Goal: Task Accomplishment & Management: Use online tool/utility

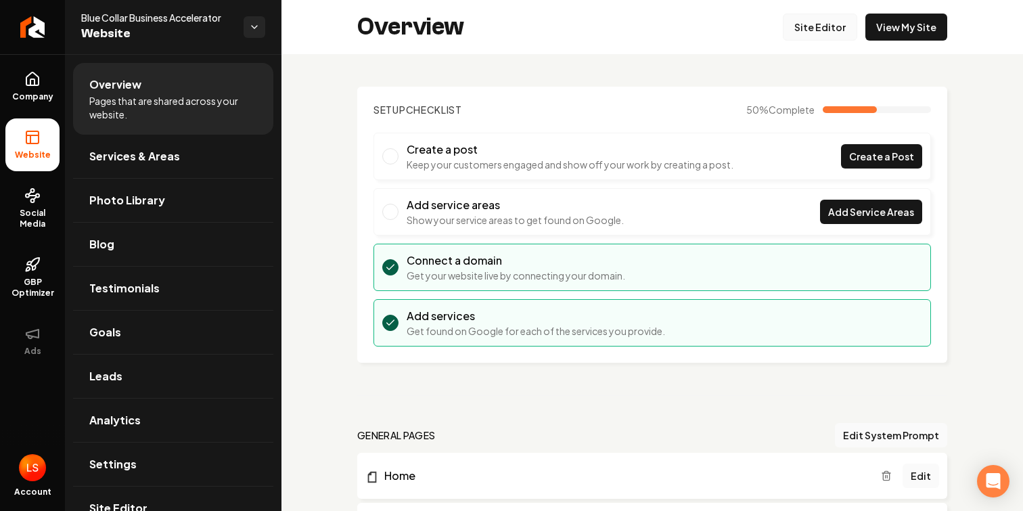
click at [833, 26] on link "Site Editor" at bounding box center [820, 27] width 74 height 27
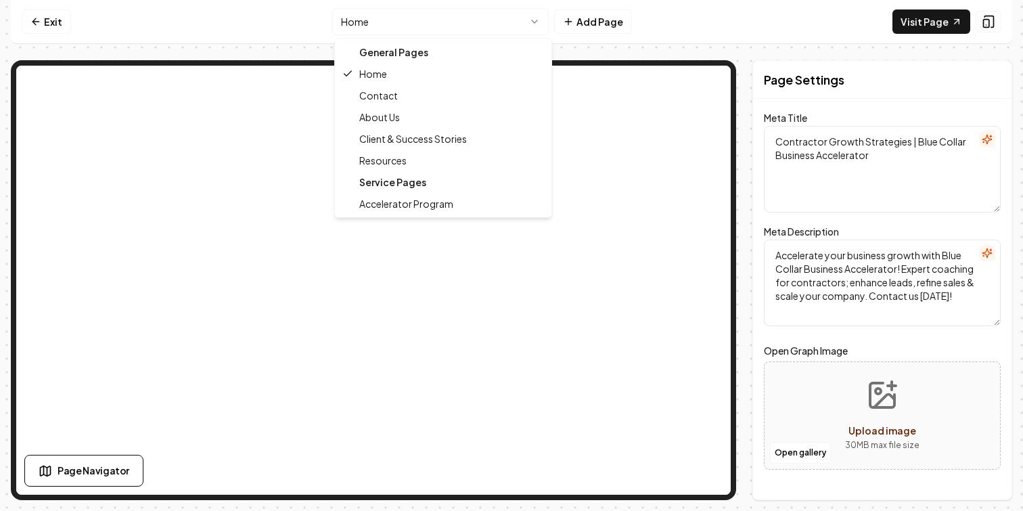
click at [488, 15] on html "Computer Required This feature is only available on a computer. Please switch t…" at bounding box center [511, 255] width 1023 height 511
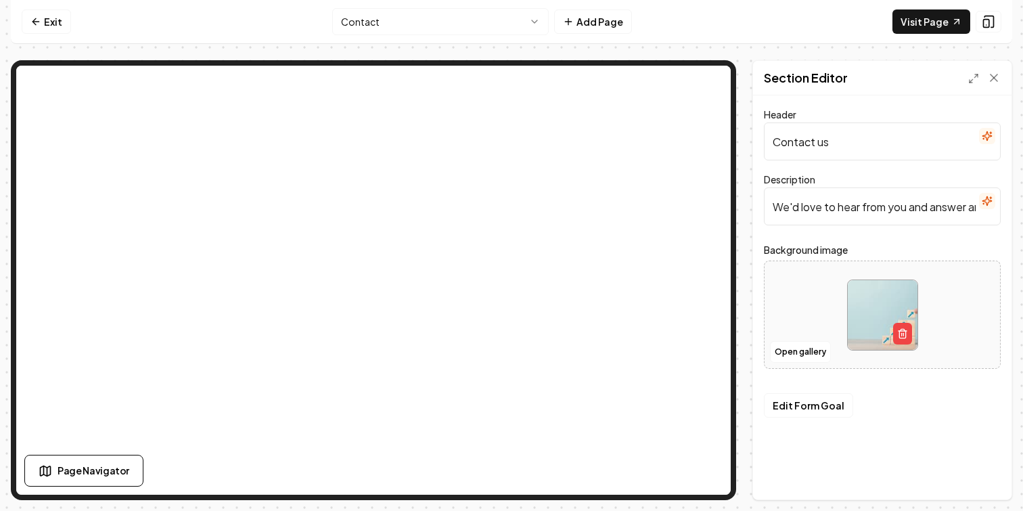
drag, startPoint x: 841, startPoint y: 147, endPoint x: 768, endPoint y: 137, distance: 73.7
click at [768, 137] on input "Contact us" at bounding box center [882, 141] width 237 height 38
type input "G"
click at [837, 145] on input "Schedule a free Consult with our team!" at bounding box center [882, 141] width 237 height 38
type input "Schedule a Free Consult with our team!"
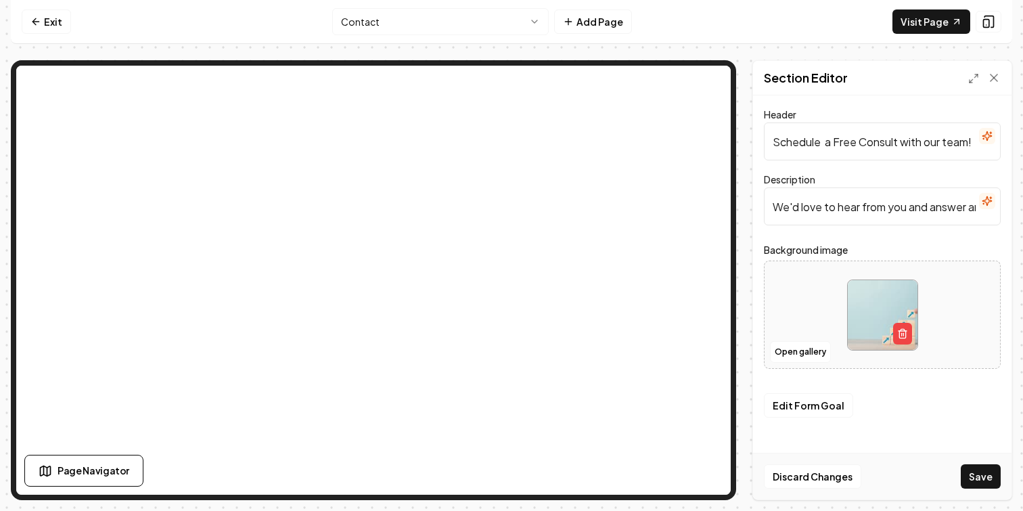
click at [893, 211] on input "We'd love to hear from you and answer any questions you may have." at bounding box center [882, 206] width 237 height 38
drag, startPoint x: 968, startPoint y: 210, endPoint x: 773, endPoint y: 206, distance: 194.8
click at [772, 206] on input "We'd love to hear from you and answer any questions you may have." at bounding box center [882, 206] width 237 height 38
drag, startPoint x: 929, startPoint y: 204, endPoint x: 768, endPoint y: 205, distance: 161.0
click at [768, 205] on input "any questions you may have." at bounding box center [882, 206] width 237 height 38
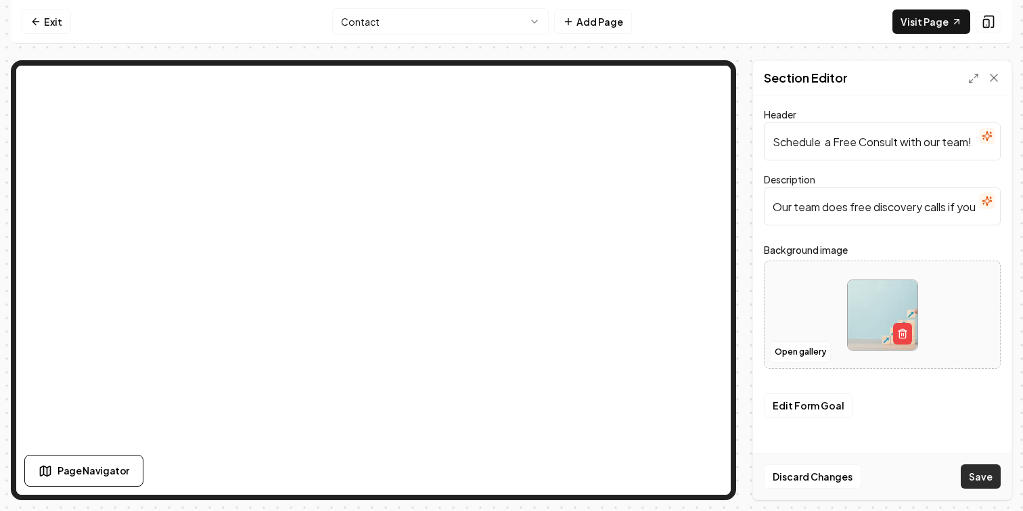
type input "Our team does free discovery calls if you want us to reach out to see if you wo…"
click at [983, 478] on button "Save" at bounding box center [980, 476] width 40 height 24
click at [816, 406] on button "Edit Form Goal" at bounding box center [808, 405] width 89 height 24
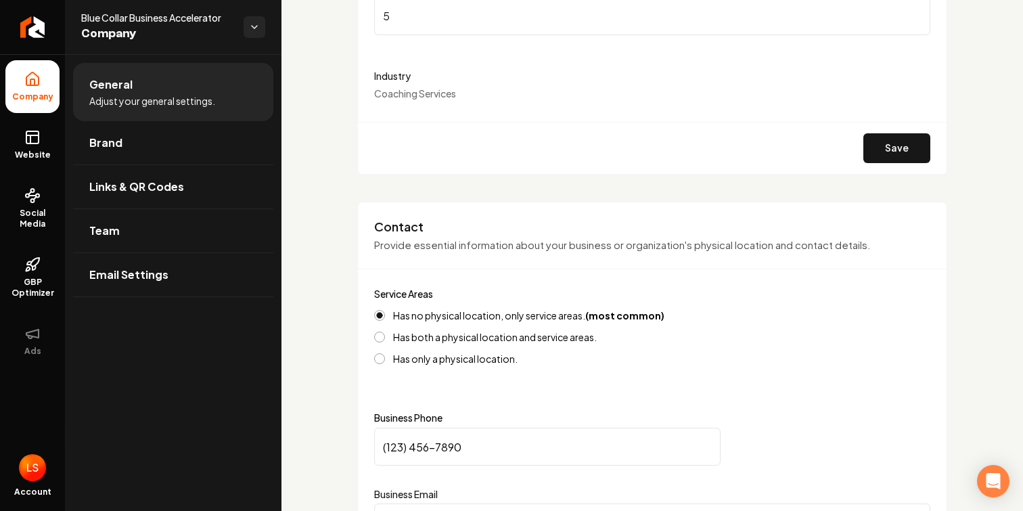
scroll to position [213, 0]
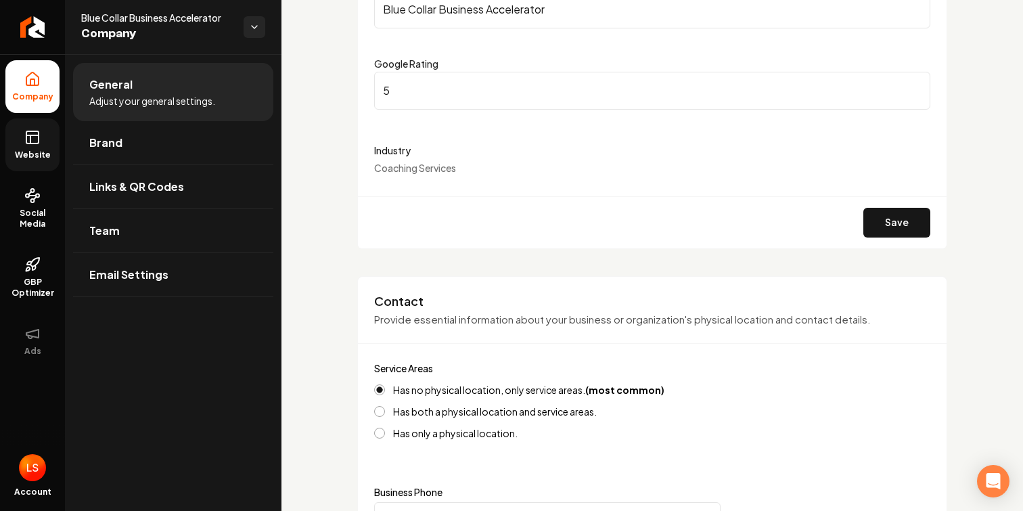
click at [26, 150] on span "Website" at bounding box center [32, 154] width 47 height 11
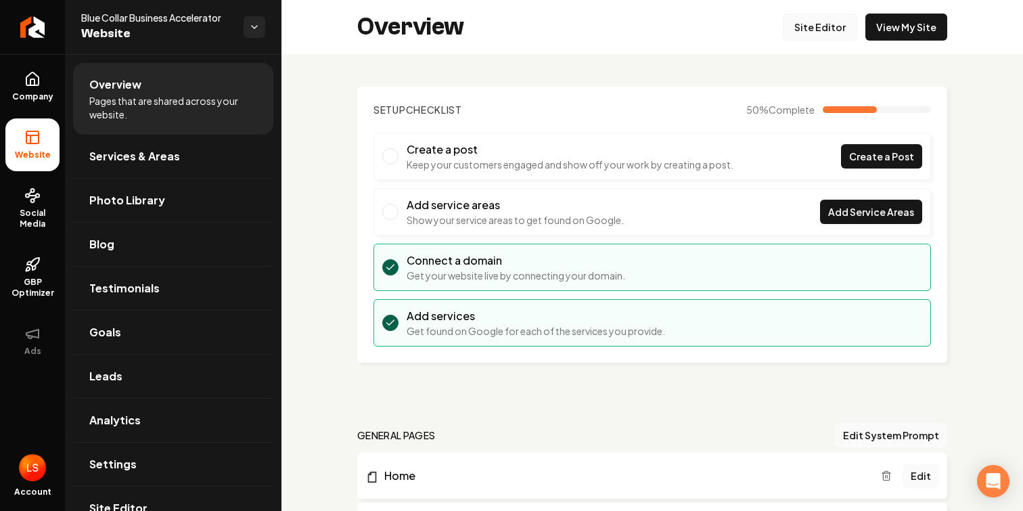
click at [826, 28] on link "Site Editor" at bounding box center [820, 27] width 74 height 27
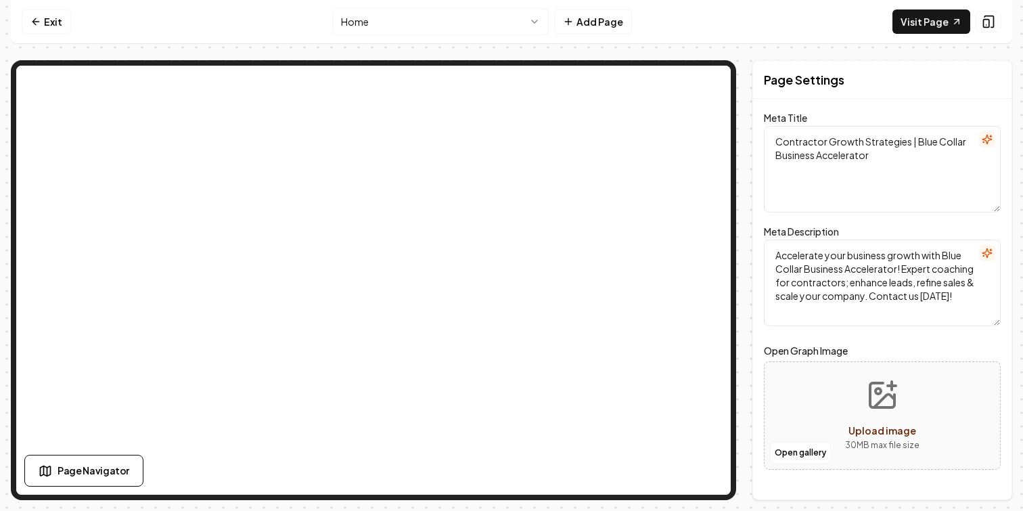
click at [508, 25] on html "Computer Required This feature is only available on a computer. Please switch t…" at bounding box center [511, 255] width 1023 height 511
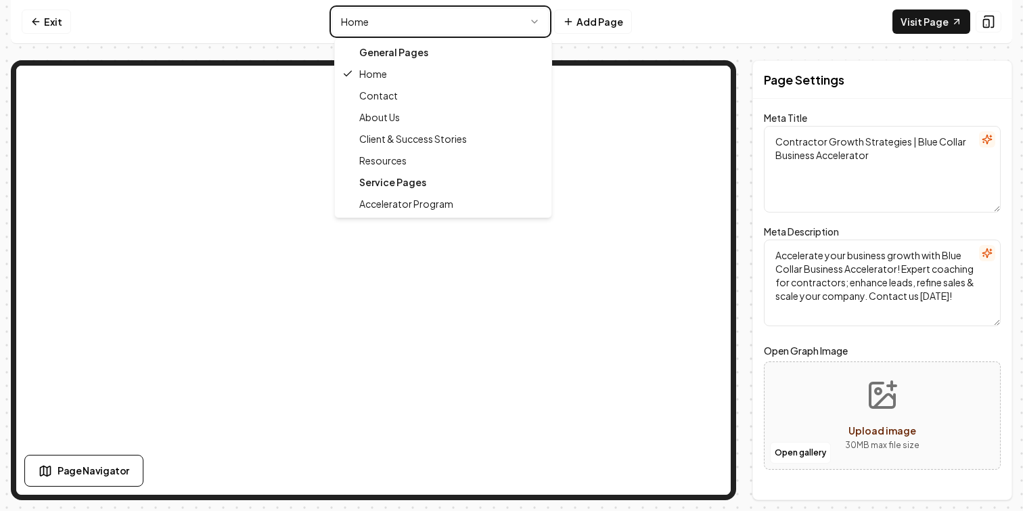
type textarea "Coaching for Contractors' Success | Blue Collar Business Accelerator"
type textarea "Accelerate your contracting business with expert coaching from Blue Collar Busi…"
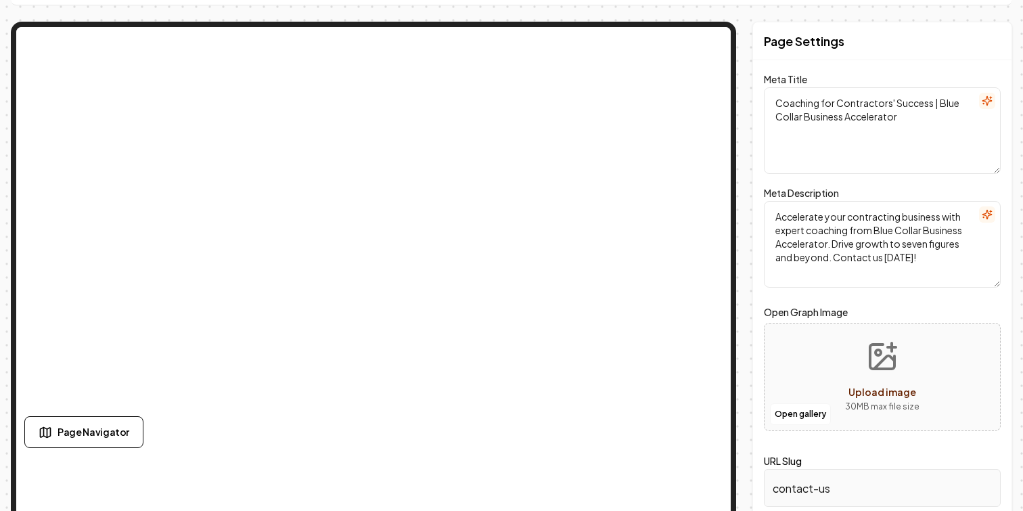
scroll to position [49, 0]
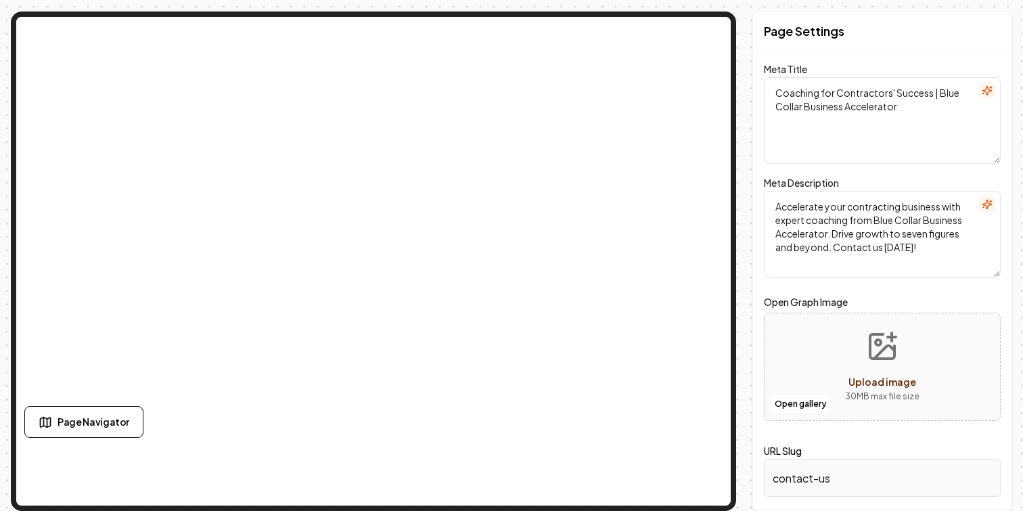
click at [858, 386] on span "Upload image" at bounding box center [882, 381] width 68 height 12
type input "**********"
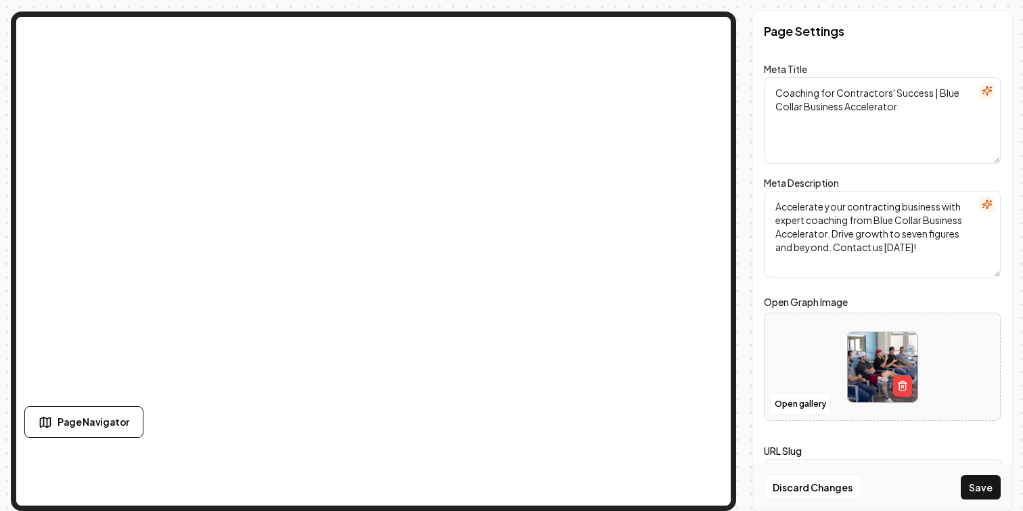
scroll to position [0, 0]
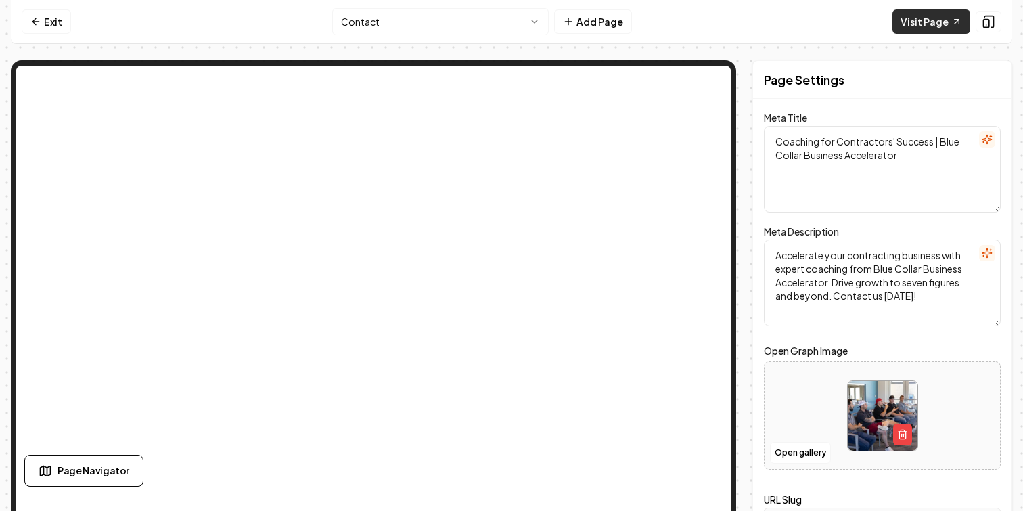
click at [944, 22] on link "Visit Page" at bounding box center [931, 21] width 78 height 24
click at [818, 452] on button "Open gallery" at bounding box center [800, 453] width 61 height 22
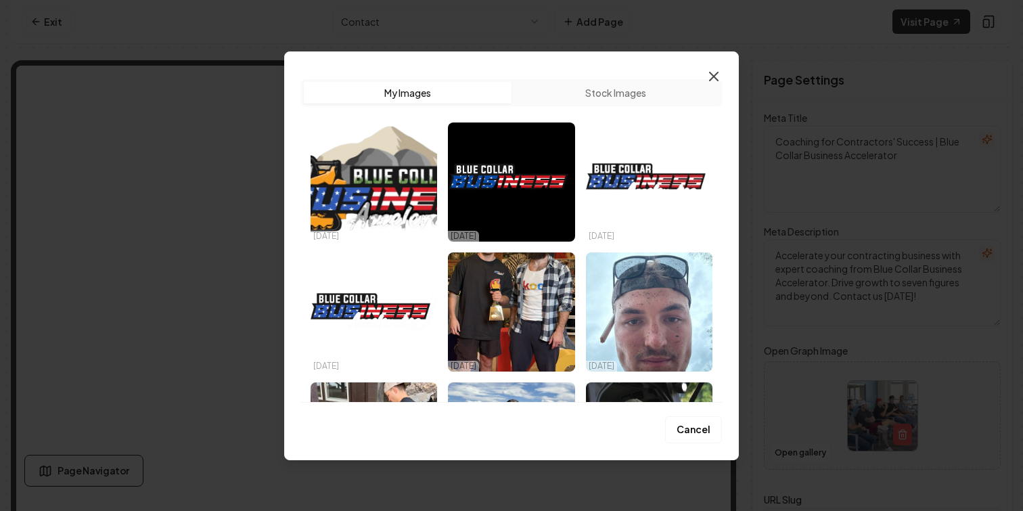
click at [714, 71] on icon "button" at bounding box center [713, 76] width 16 height 16
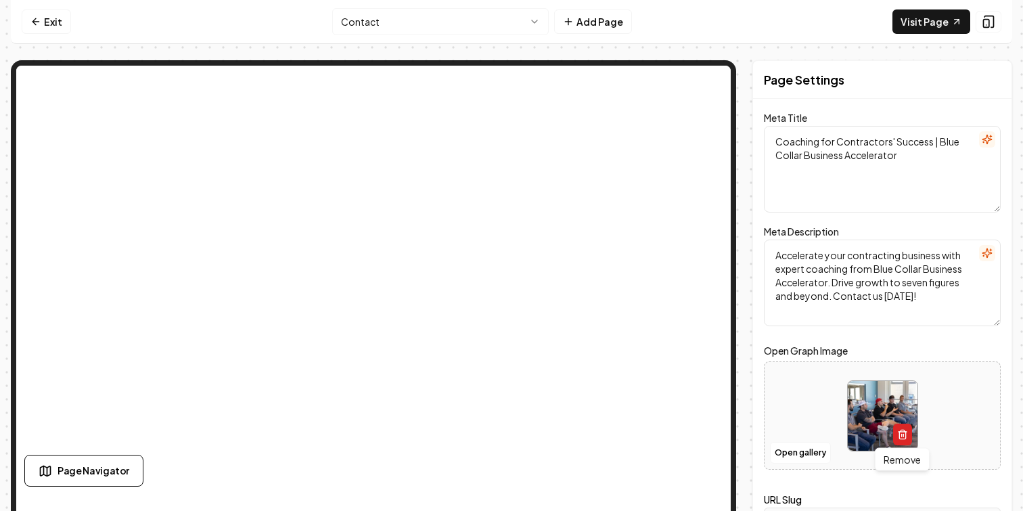
click at [902, 435] on icon "button" at bounding box center [902, 434] width 11 height 11
click at [892, 419] on button "Upload image 30 MB max file size" at bounding box center [882, 415] width 96 height 95
type input "**********"
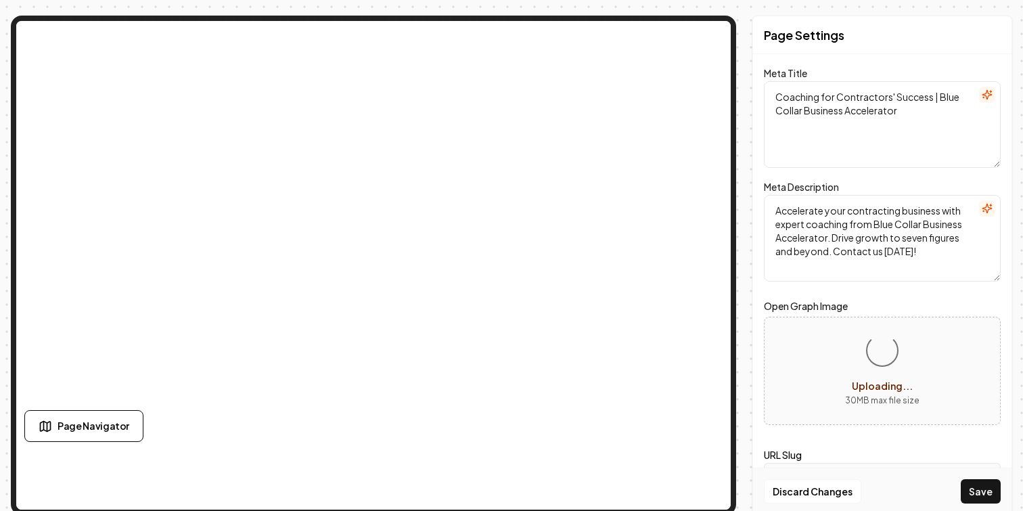
scroll to position [49, 0]
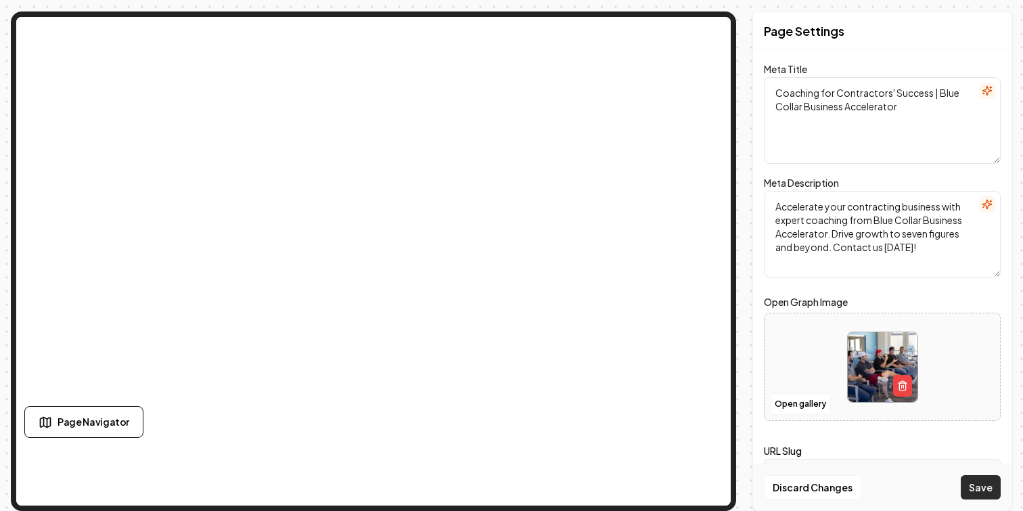
click at [987, 487] on button "Save" at bounding box center [980, 487] width 40 height 24
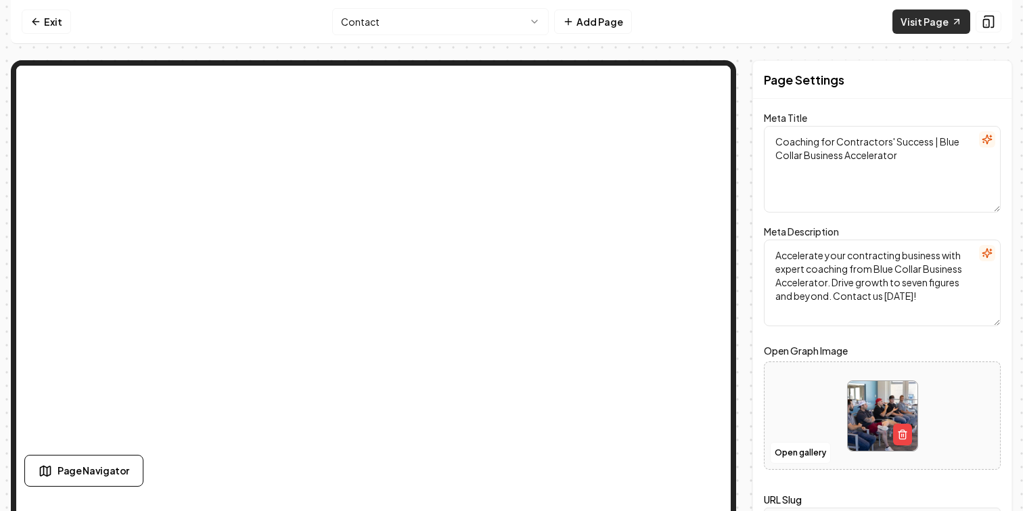
click at [921, 26] on link "Visit Page" at bounding box center [931, 21] width 78 height 24
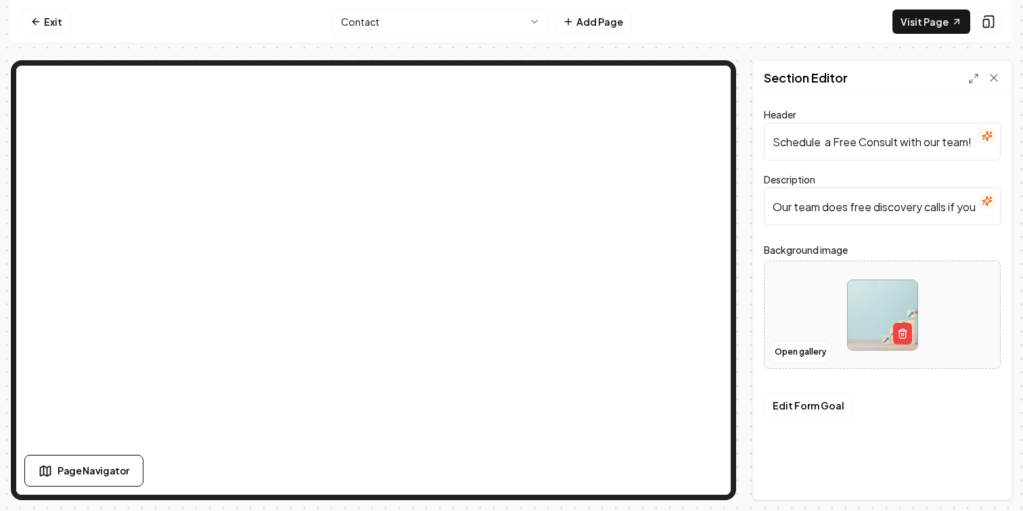
click at [907, 212] on input "Our team does free discovery calls if you want us to reach out to see if you wo…" at bounding box center [882, 206] width 237 height 38
click at [772, 206] on input "Our team does free discovery calls if you want us to reach out to see if you wo…" at bounding box center [882, 206] width 237 height 38
click at [814, 356] on button "Open gallery" at bounding box center [800, 352] width 61 height 22
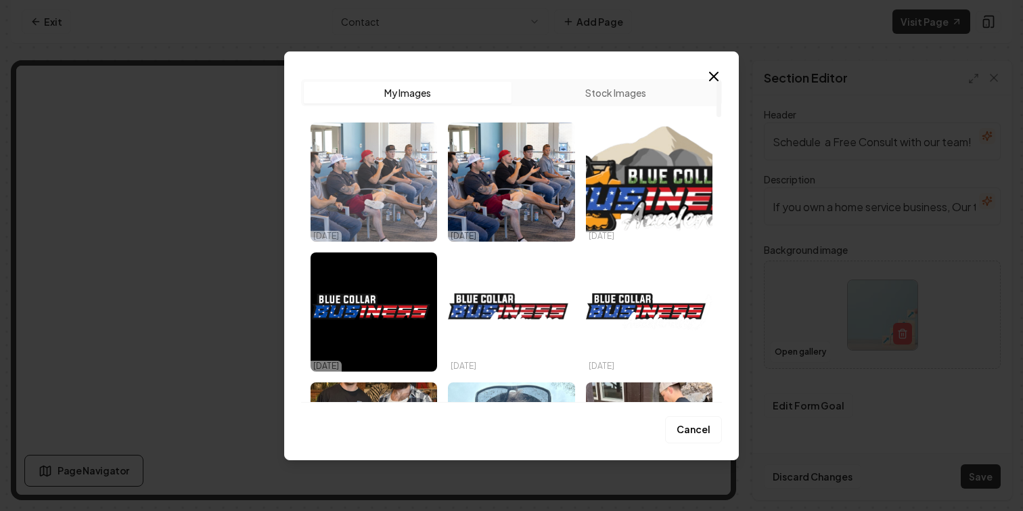
click at [403, 192] on img "Select image image_68debb2f5c7cd75eb83c8503.jpeg" at bounding box center [373, 181] width 126 height 119
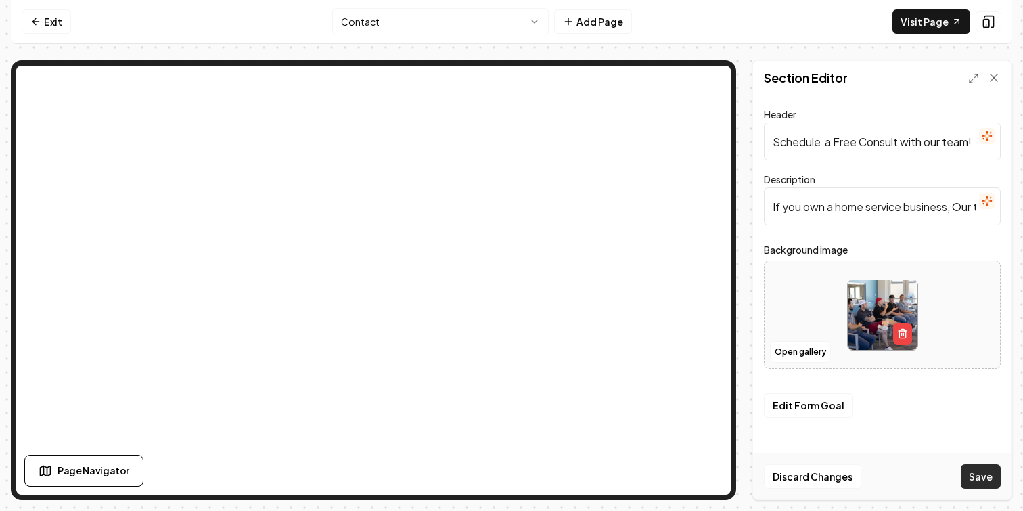
click at [979, 479] on button "Save" at bounding box center [980, 476] width 40 height 24
click at [939, 26] on link "Visit Page" at bounding box center [931, 21] width 78 height 24
click at [870, 198] on input "If you own a home service business, Our team does free discovery calls if you w…" at bounding box center [882, 206] width 237 height 38
click at [884, 206] on input "If you own a home service business, Our team does free discovery calls if you w…" at bounding box center [882, 206] width 237 height 38
click at [952, 208] on input "If you own a home service business, Our team does free discovery calls if you w…" at bounding box center [882, 206] width 237 height 38
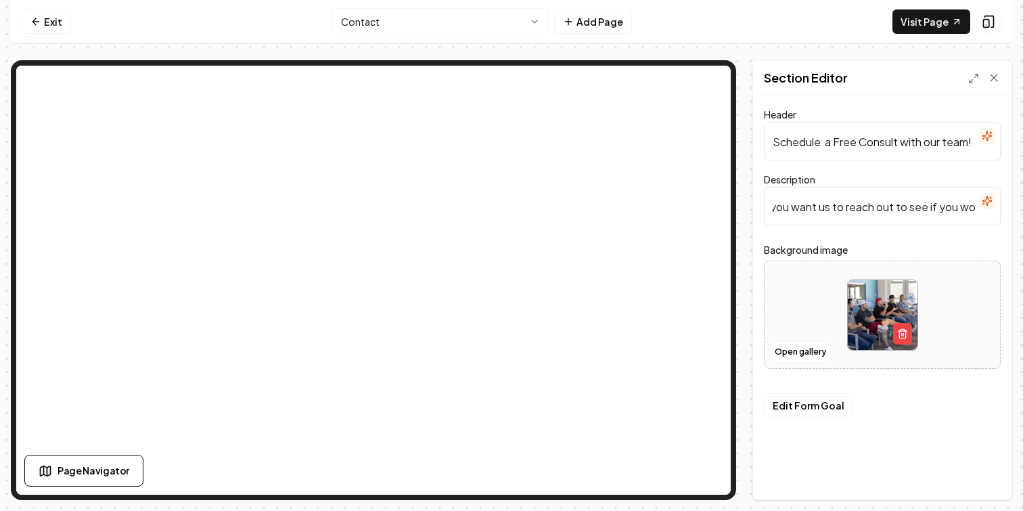
scroll to position [0, 536]
drag, startPoint x: 956, startPoint y: 208, endPoint x: 1000, endPoint y: 215, distance: 45.2
click at [1000, 215] on div "Header Schedule a Free Consult with our team! Description If you own a home ser…" at bounding box center [882, 297] width 258 height 404
click at [930, 208] on input "If you own a home service business and want more leads, bigger leads, and to be…" at bounding box center [882, 206] width 237 height 38
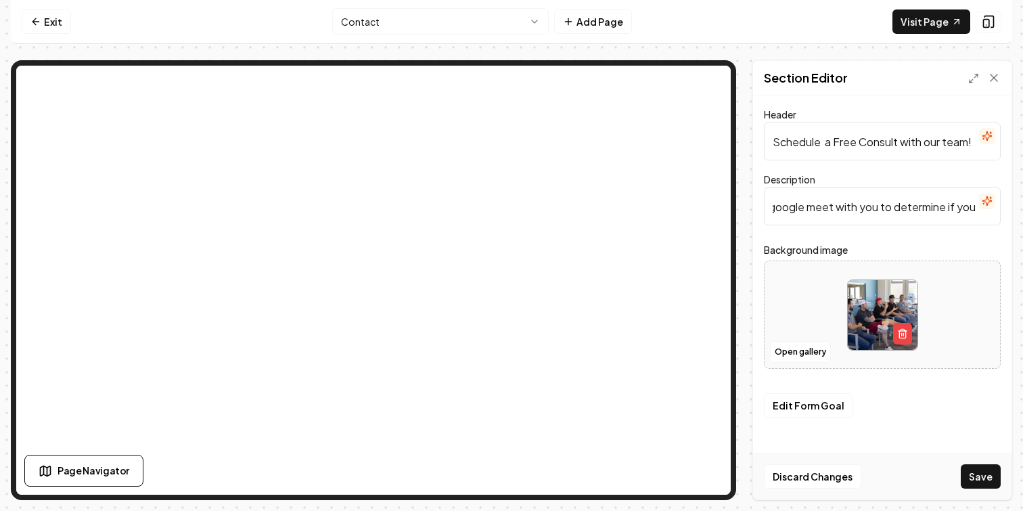
click at [975, 212] on input "If you own a home service business and want more leads, bigger leads, and to be…" at bounding box center [882, 206] width 237 height 38
click at [979, 473] on button "Save" at bounding box center [980, 476] width 40 height 24
click at [956, 214] on input "If you own a home service business and want more leads, bigger leads, and to be…" at bounding box center [882, 206] width 237 height 38
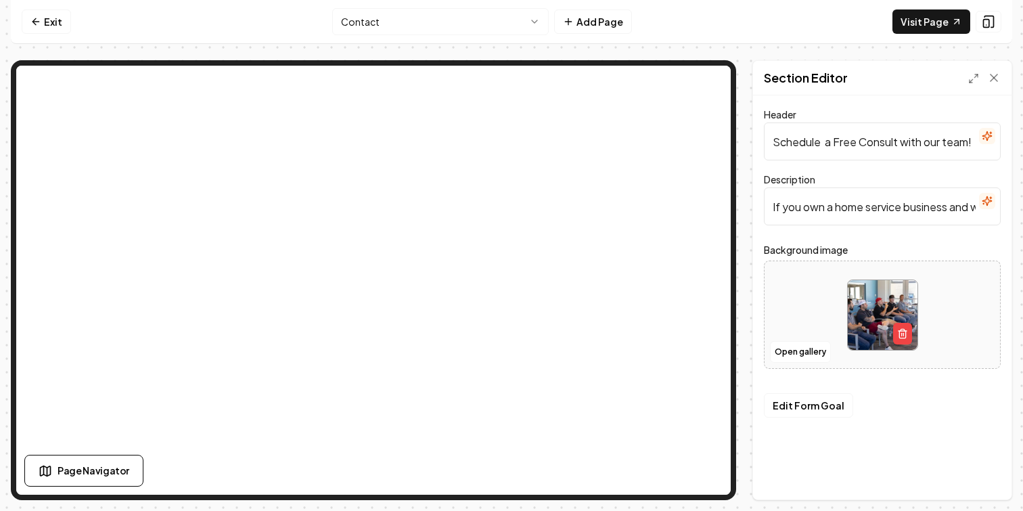
click at [948, 209] on input "If you own a home service business and want more leads, bigger leads, and to be…" at bounding box center [882, 206] width 237 height 38
type input "If you own a home service business and want more leads, bigger leads, and to be…"
click at [981, 475] on button "Save" at bounding box center [980, 476] width 40 height 24
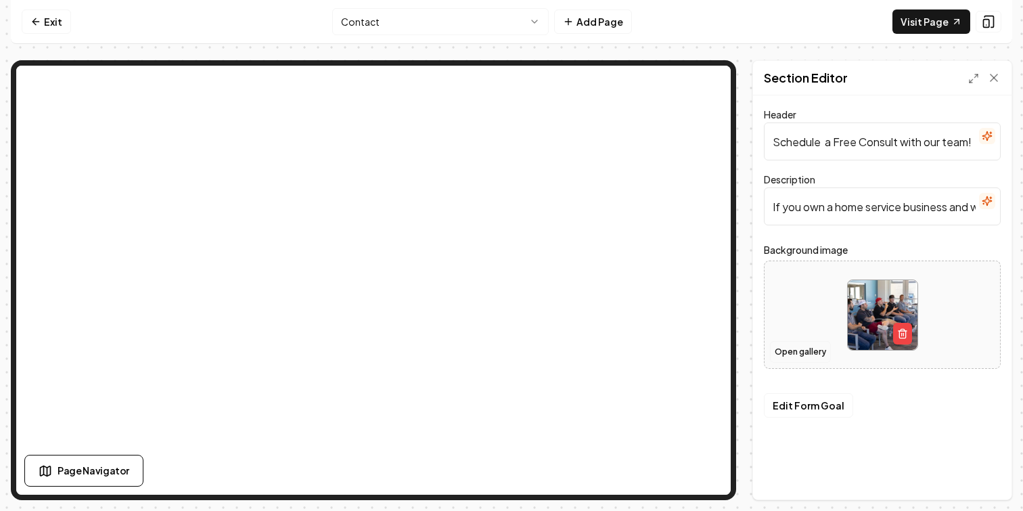
click at [818, 351] on button "Open gallery" at bounding box center [800, 352] width 61 height 22
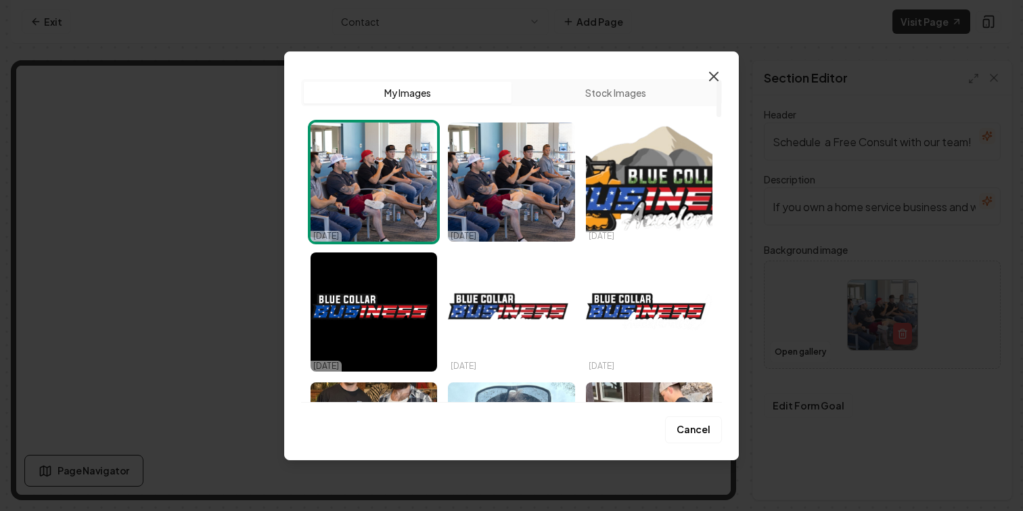
click at [707, 77] on icon "button" at bounding box center [713, 76] width 16 height 16
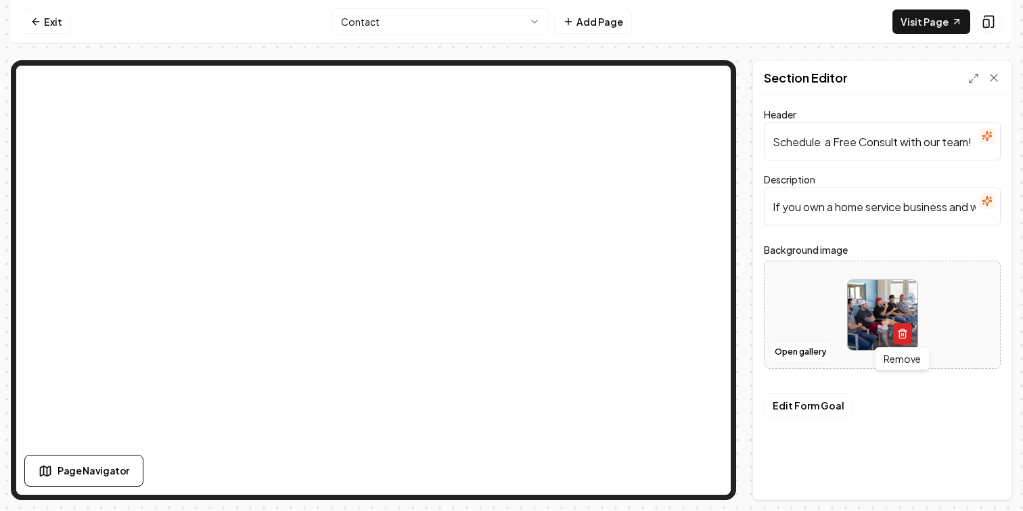
click at [900, 341] on button "button" at bounding box center [902, 334] width 19 height 22
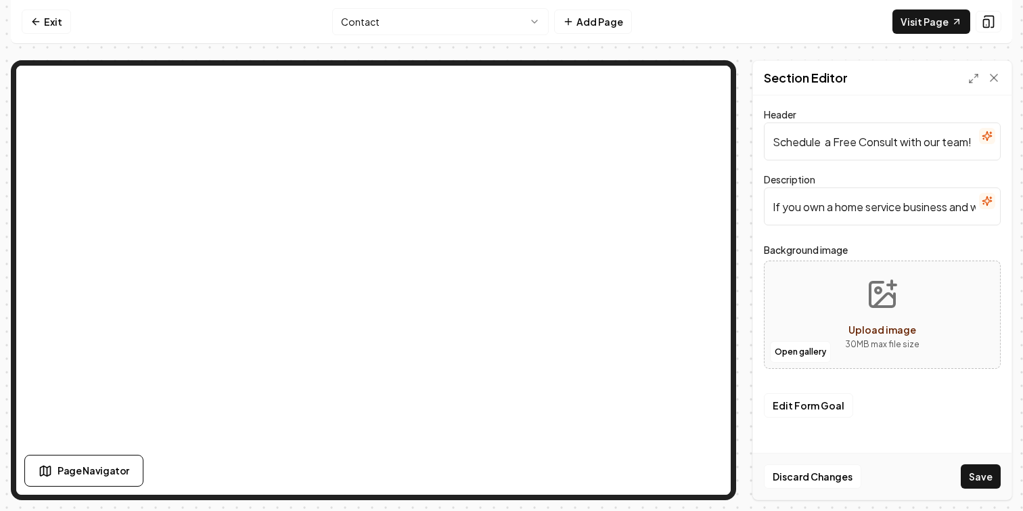
click at [875, 325] on span "Upload image" at bounding box center [882, 329] width 68 height 12
type input "**********"
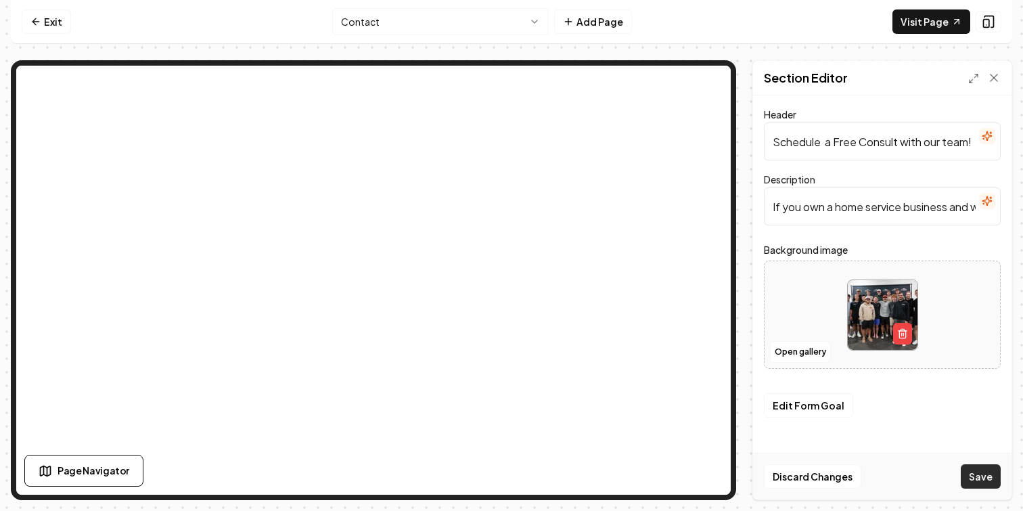
click at [980, 483] on button "Save" at bounding box center [980, 476] width 40 height 24
click at [867, 309] on img at bounding box center [882, 315] width 70 height 70
click at [941, 20] on link "Visit Page" at bounding box center [931, 21] width 78 height 24
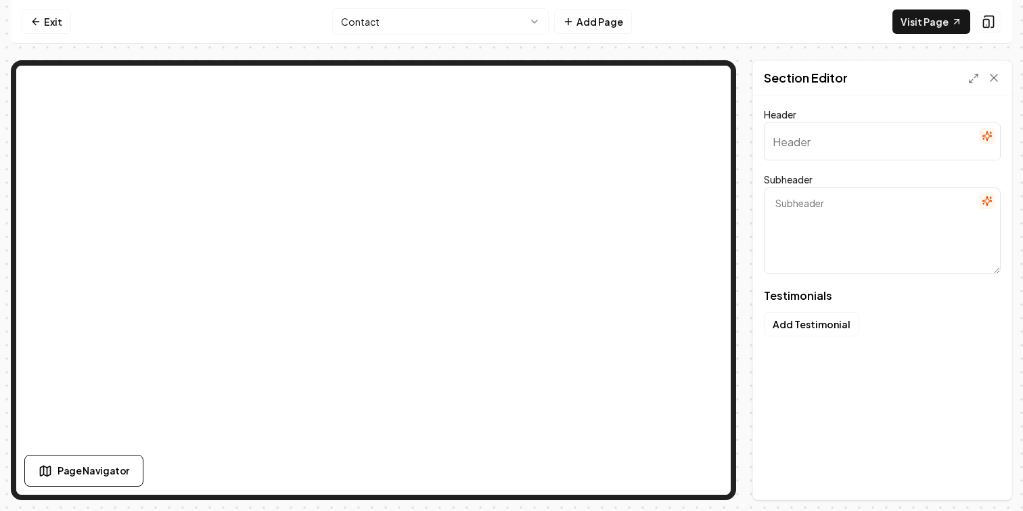
type input "Words from the community"
type textarea "Why they continue to place their trust in [GEOGRAPHIC_DATA]"
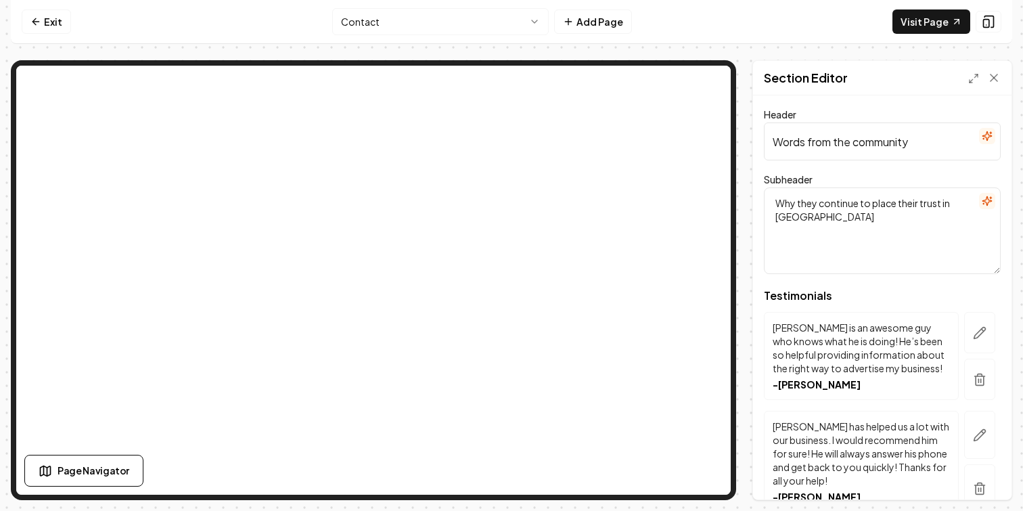
drag, startPoint x: 923, startPoint y: 147, endPoint x: 760, endPoint y: 145, distance: 163.0
click at [760, 145] on div "Header Words from the community Subheader Why they continue to place their trus…" at bounding box center [882, 297] width 258 height 404
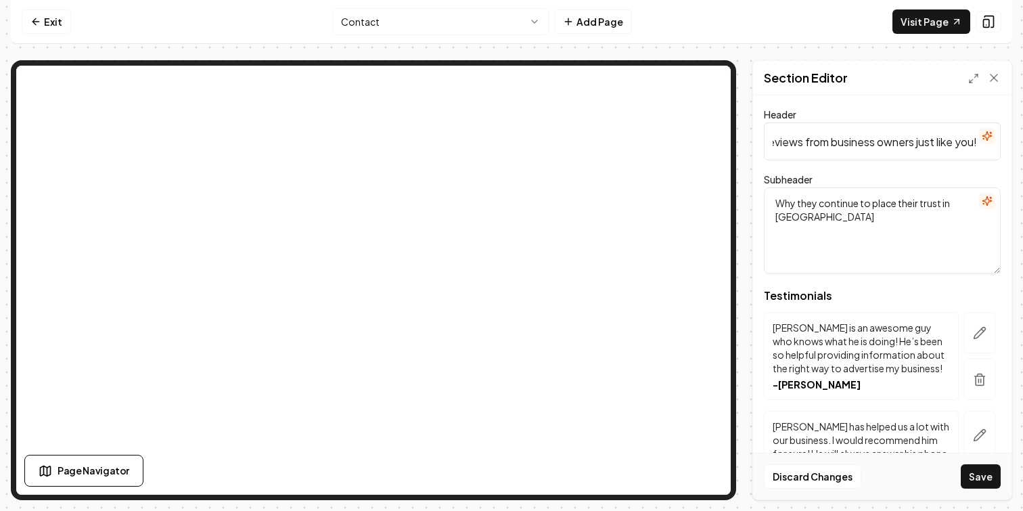
scroll to position [0, 17]
type input "Reviews from business owners just like you!"
drag, startPoint x: 964, startPoint y: 205, endPoint x: 772, endPoint y: 200, distance: 192.1
click at [772, 200] on textarea "Why they continue to place their trust in [GEOGRAPHIC_DATA]" at bounding box center [882, 230] width 237 height 87
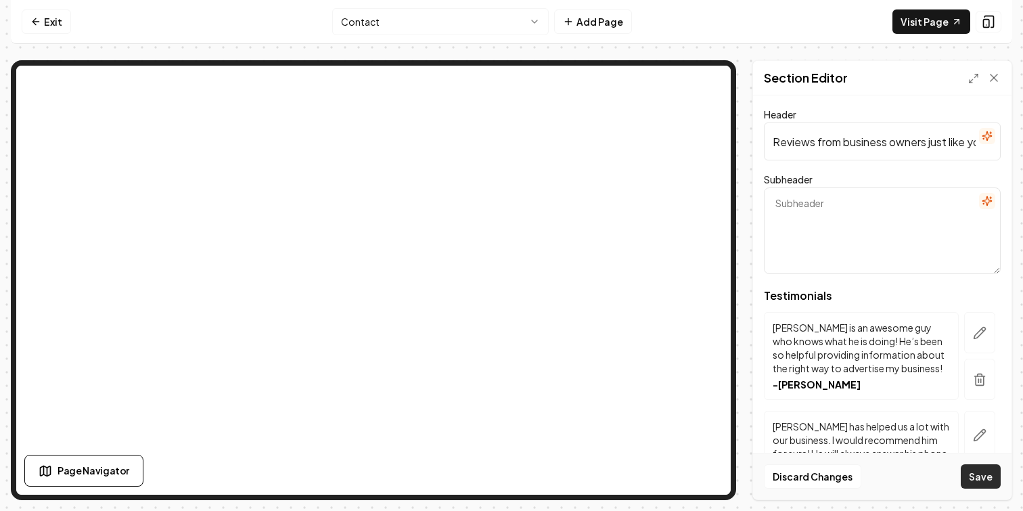
click at [987, 476] on button "Save" at bounding box center [980, 476] width 40 height 24
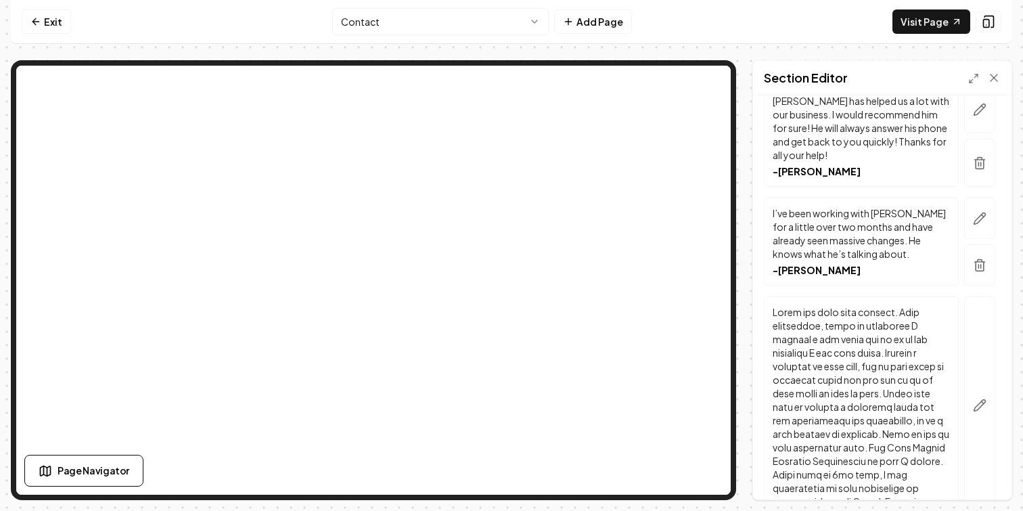
scroll to position [346, 0]
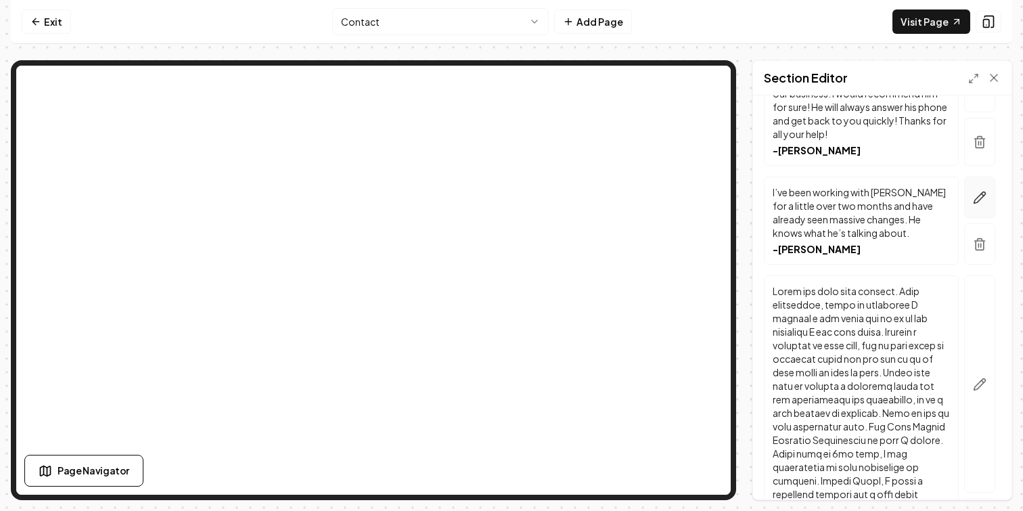
drag, startPoint x: 981, startPoint y: 392, endPoint x: 971, endPoint y: 218, distance: 174.1
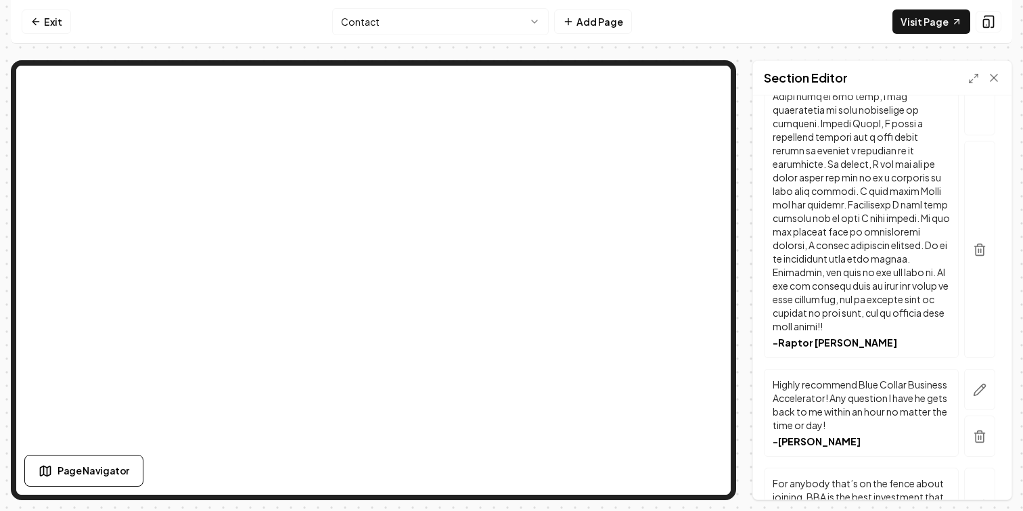
scroll to position [758, 0]
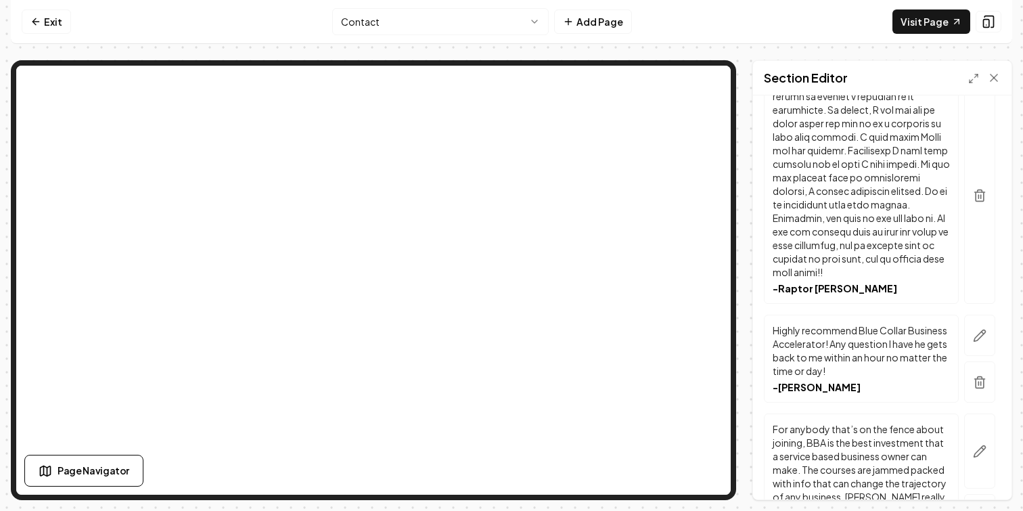
click at [898, 372] on p "Highly recommend Blue Collar Business Accelerator! Any question I have he gets …" at bounding box center [860, 350] width 177 height 54
click at [981, 330] on icon "button" at bounding box center [979, 334] width 11 height 11
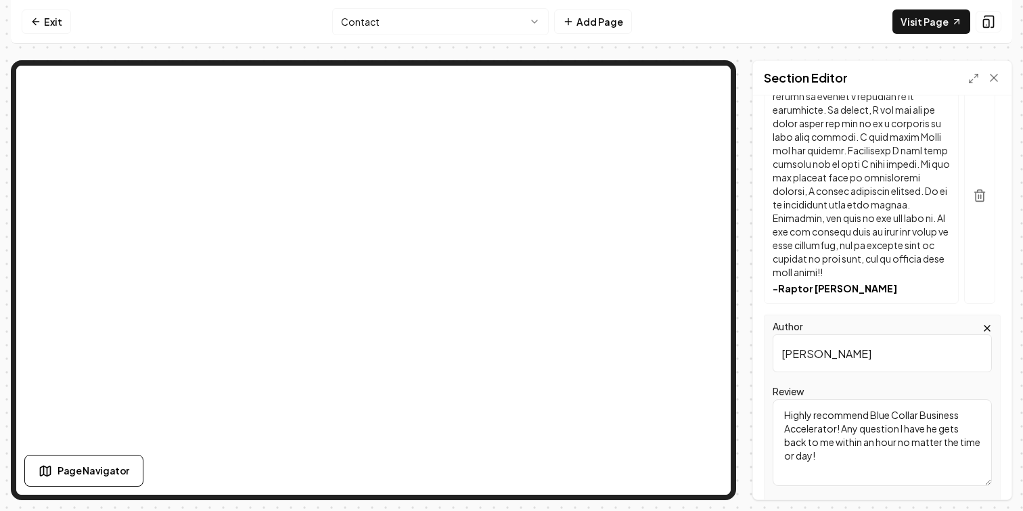
click at [1004, 298] on div "Header Reviews from business owners just like you! Subheader Testimonials [PERS…" at bounding box center [882, 297] width 258 height 404
click at [991, 75] on icon at bounding box center [993, 77] width 7 height 7
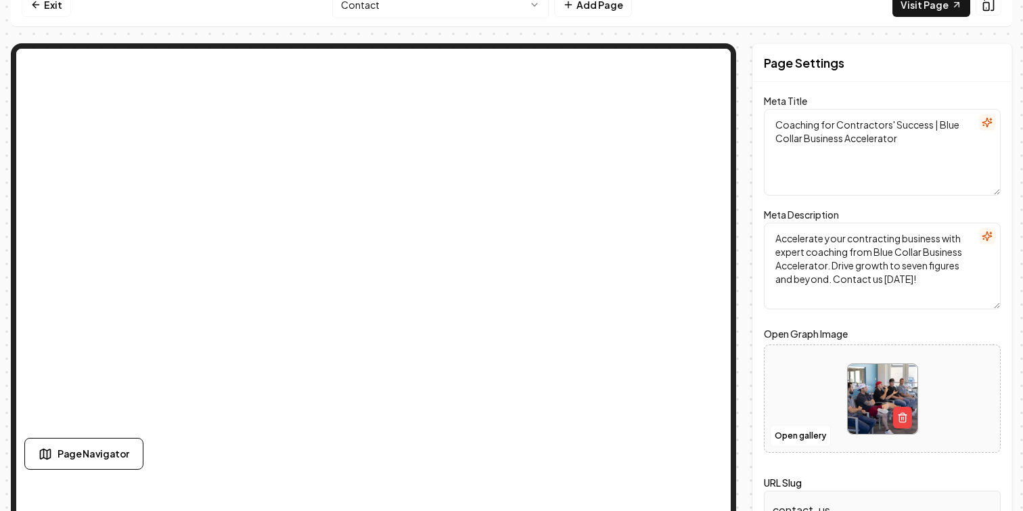
scroll to position [0, 0]
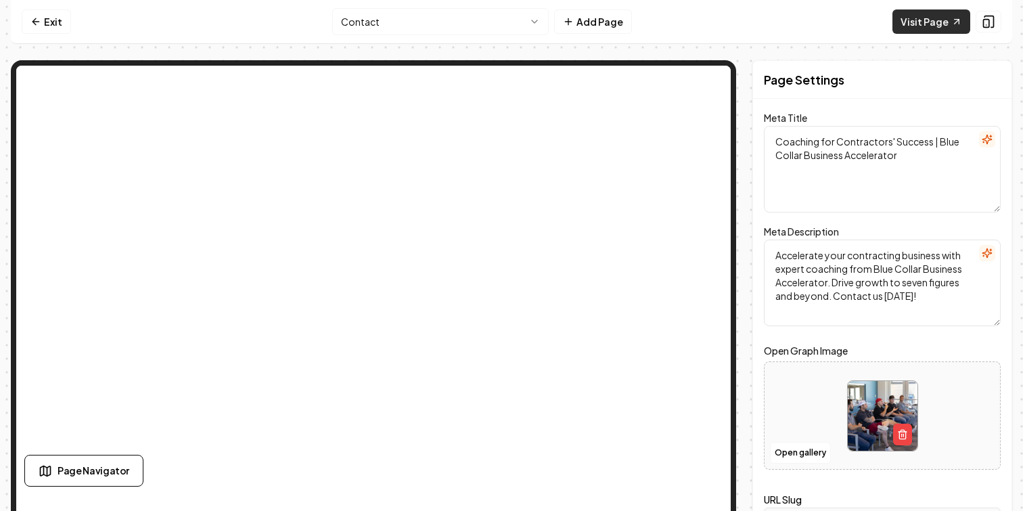
click at [933, 24] on link "Visit Page" at bounding box center [931, 21] width 78 height 24
